Goal: Task Accomplishment & Management: Manage account settings

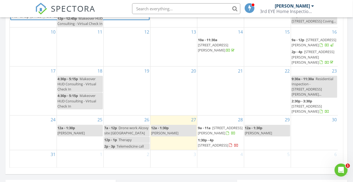
scroll to position [343, 0]
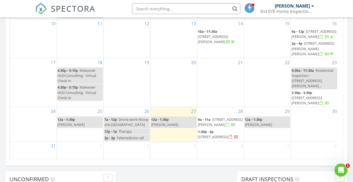
click at [217, 122] on span "12303 Waldrop Pl, Decatur 30034" at bounding box center [220, 122] width 45 height 10
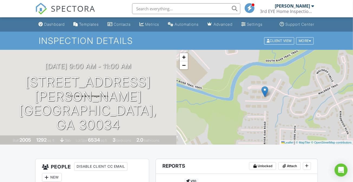
click at [312, 44] on div "More" at bounding box center [305, 40] width 18 height 7
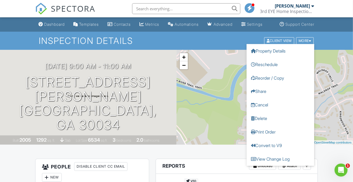
click at [271, 111] on link "Cancel" at bounding box center [280, 105] width 68 height 14
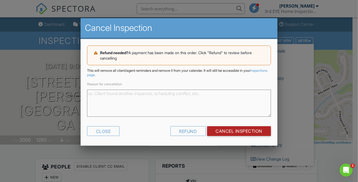
click at [229, 133] on input "Cancel Inspection" at bounding box center [239, 131] width 64 height 10
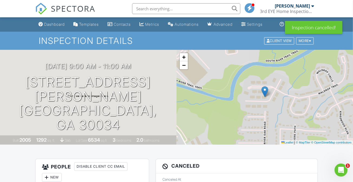
click at [55, 25] on link "Dashboard" at bounding box center [51, 24] width 31 height 10
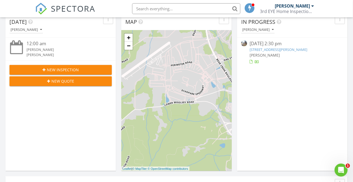
scroll to position [23, 0]
